Goal: Task Accomplishment & Management: Complete application form

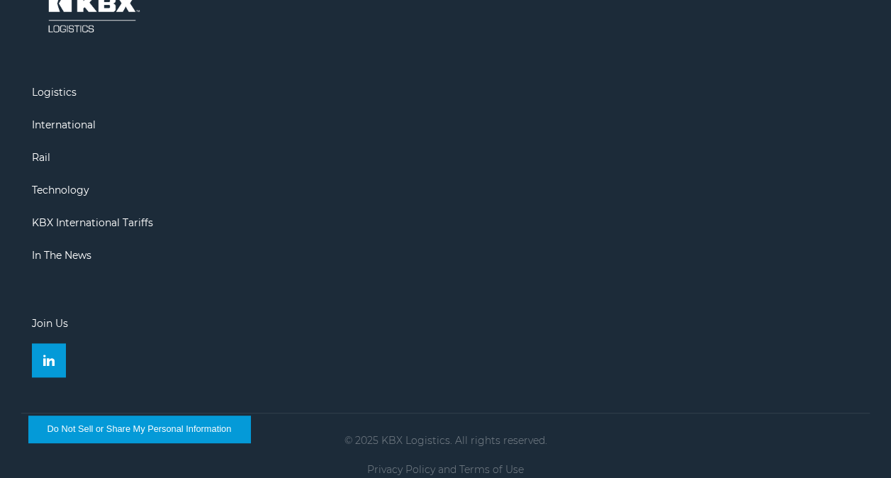
scroll to position [3279, 0]
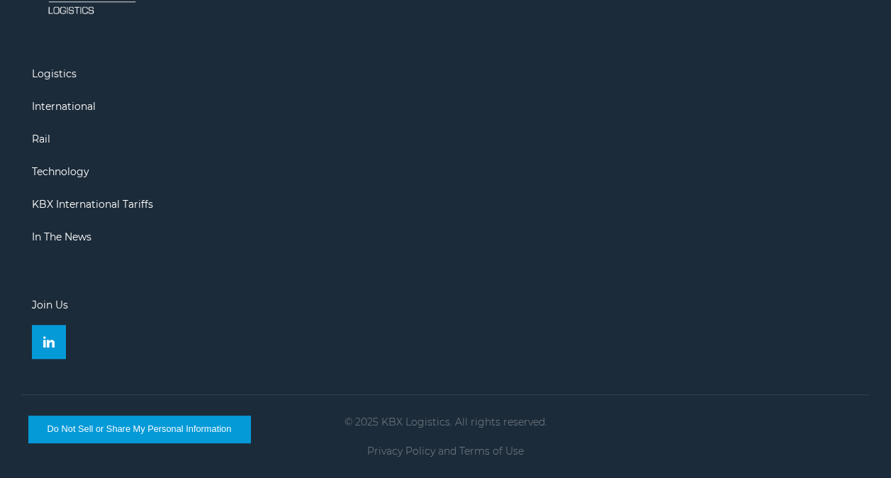
click at [50, 306] on link "Join Us" at bounding box center [50, 305] width 36 height 13
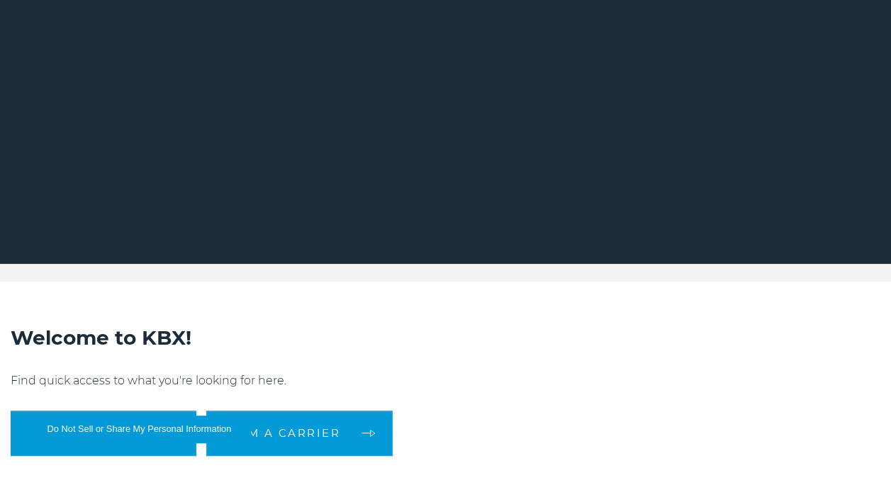
scroll to position [0, 0]
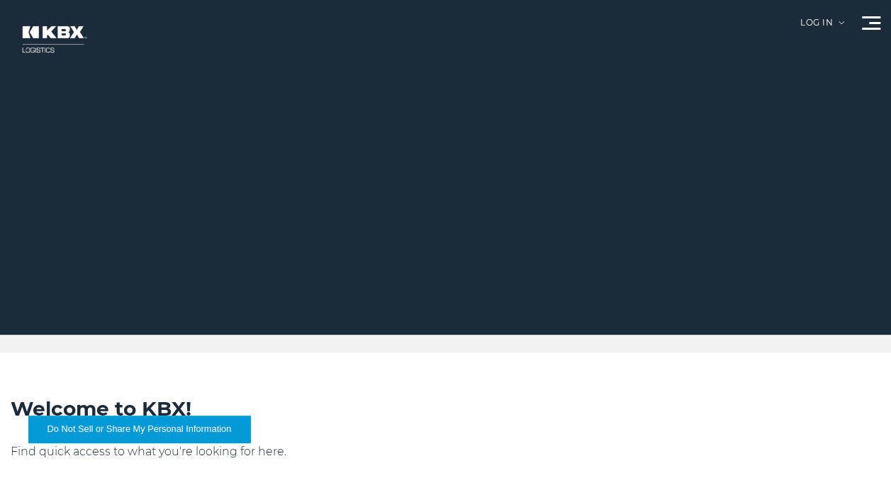
click at [809, 23] on div "Log in" at bounding box center [823, 27] width 44 height 19
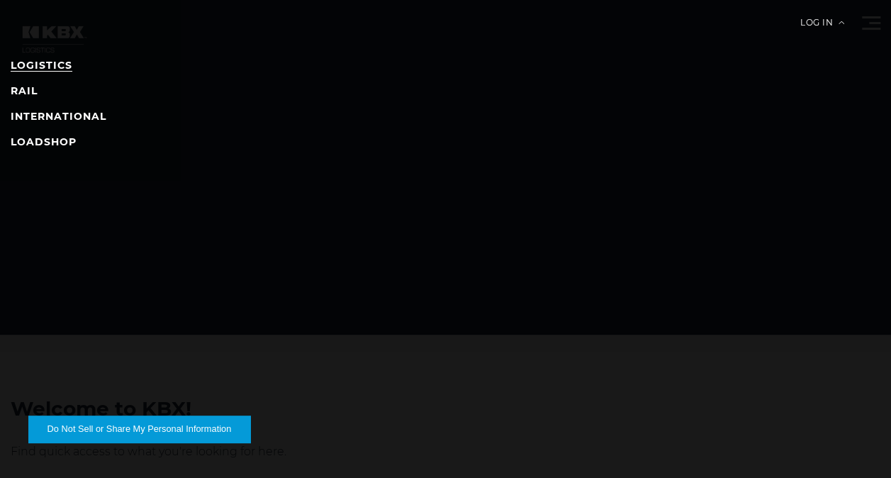
click at [50, 65] on link "LOGISTICS" at bounding box center [42, 65] width 62 height 13
click at [28, 65] on link "LOGISTICS" at bounding box center [42, 65] width 62 height 13
click at [835, 24] on div "Log in" at bounding box center [823, 27] width 44 height 19
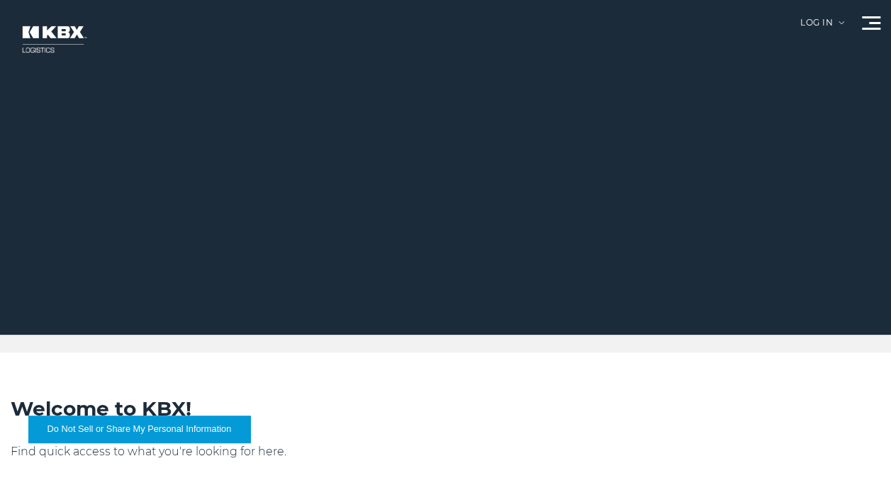
click at [872, 22] on span at bounding box center [874, 23] width 11 height 2
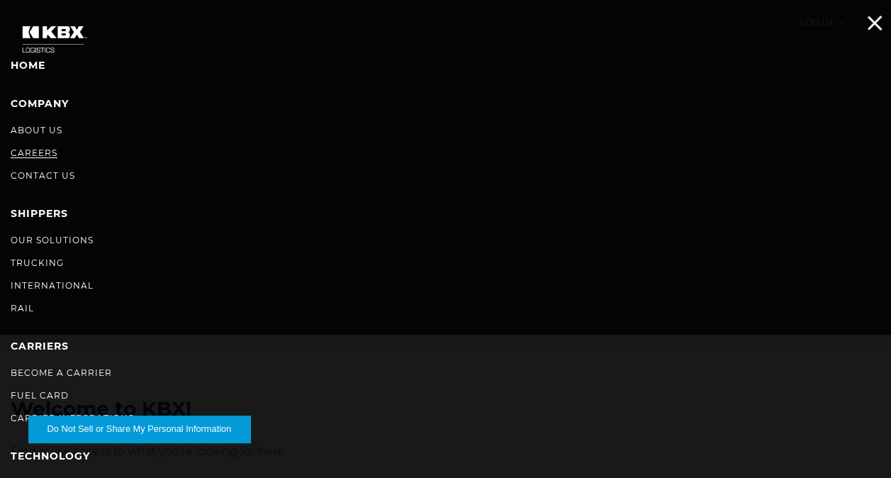
click at [27, 152] on link "Careers" at bounding box center [34, 152] width 47 height 11
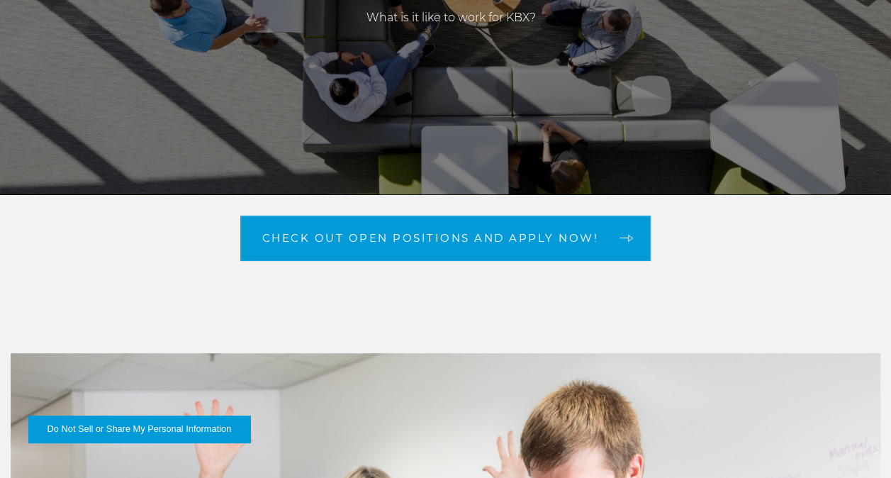
scroll to position [142, 0]
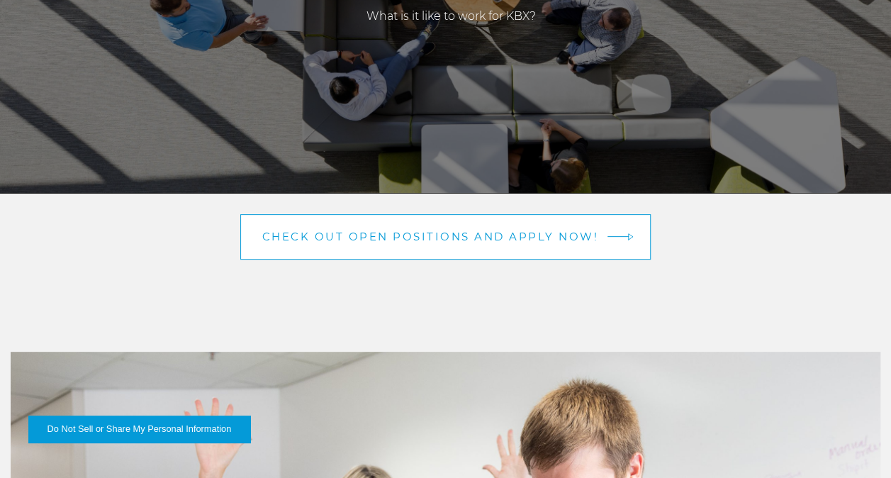
click at [457, 237] on span "Check out open positions and apply now!" at bounding box center [430, 236] width 337 height 11
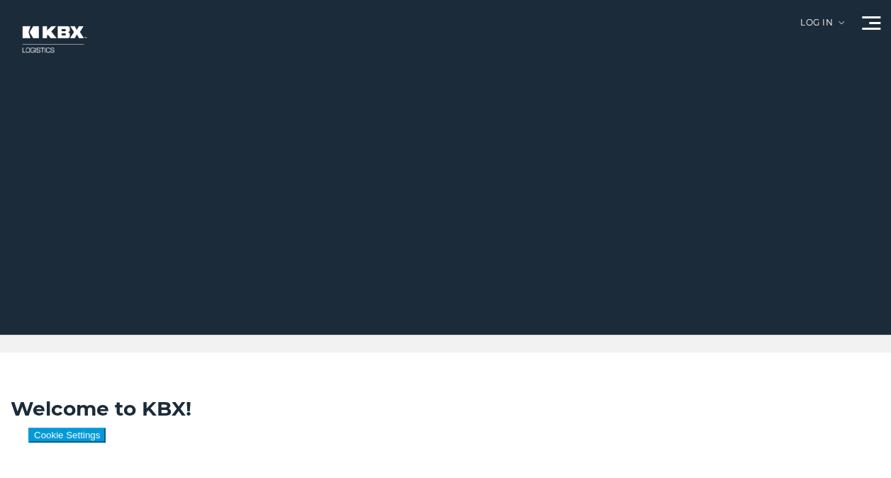
drag, startPoint x: 0, startPoint y: 0, endPoint x: 863, endPoint y: 21, distance: 863.2
click at [863, 21] on div at bounding box center [871, 22] width 18 height 13
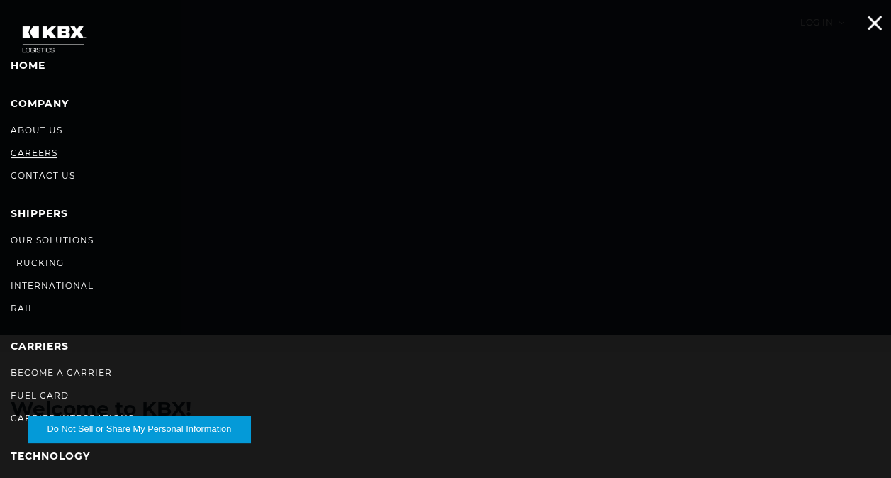
click at [43, 152] on link "Careers" at bounding box center [34, 152] width 47 height 11
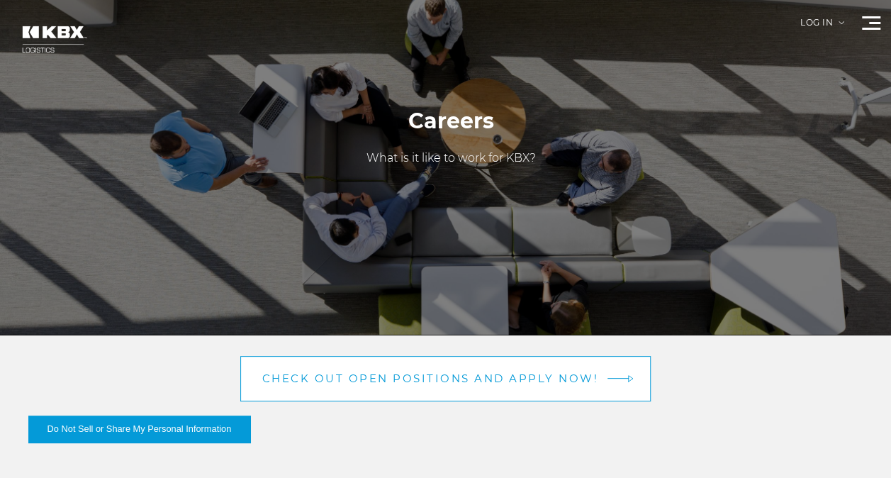
click at [477, 377] on span "Check out open positions and apply now!" at bounding box center [430, 378] width 337 height 11
